Goal: Navigation & Orientation: Find specific page/section

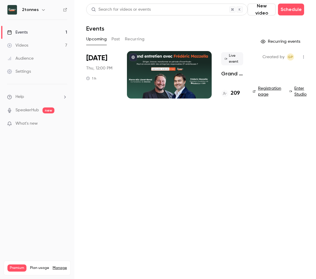
click at [185, 163] on main "Search for videos or events New video Schedule Events Upcoming Past Recurring R…" at bounding box center [194, 139] width 241 height 279
drag, startPoint x: 143, startPoint y: 159, endPoint x: 129, endPoint y: 127, distance: 35.6
click at [143, 159] on main "Search for videos or events New video Schedule Events Upcoming Past Recurring R…" at bounding box center [194, 139] width 241 height 279
click at [47, 33] on link "Events 1" at bounding box center [37, 32] width 74 height 13
click at [170, 170] on main "Search for videos or events New video Schedule Events Upcoming Past Recurring R…" at bounding box center [194, 139] width 241 height 279
